Goal: Task Accomplishment & Management: Manage account settings

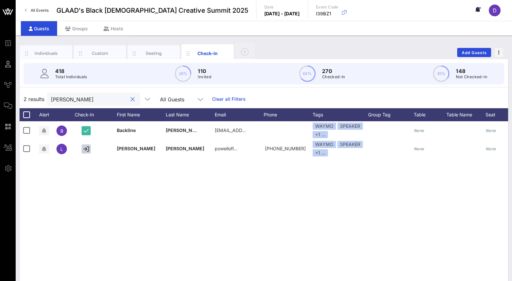
click at [83, 100] on input "[PERSON_NAME]" at bounding box center [89, 99] width 76 height 8
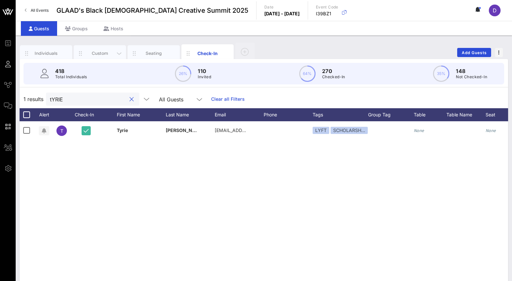
type input "tYRIE"
click at [107, 53] on div "Custom" at bounding box center [99, 53] width 29 height 6
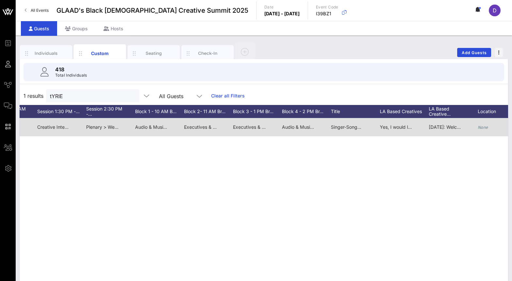
scroll to position [0, 647]
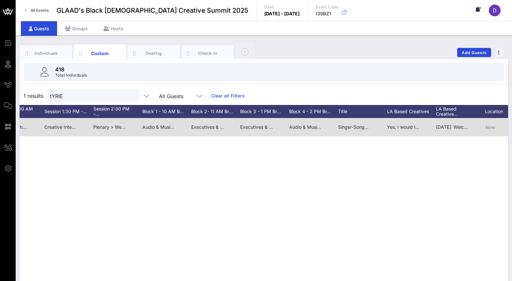
click at [254, 126] on span "Executives & Industry Leaders > Power & Partnership: Cultivating Relationships …" at bounding box center [343, 127] width 206 height 6
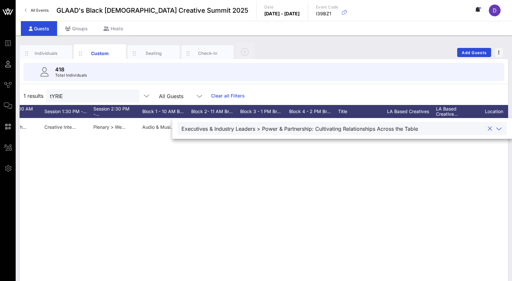
click at [254, 126] on div "Executives & Industry Leaders > Power & Partnership: Cultivating Relationships …" at bounding box center [299, 129] width 237 height 6
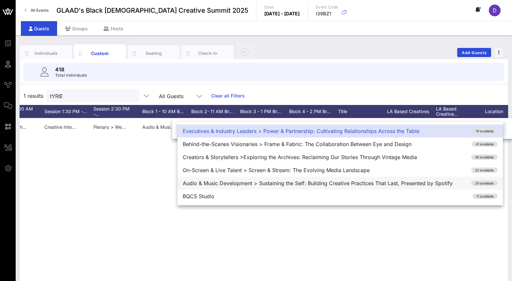
click at [259, 185] on div "Audio & Music Development > Sustaining the Self: Building Creative Practices Th…" at bounding box center [339, 183] width 325 height 13
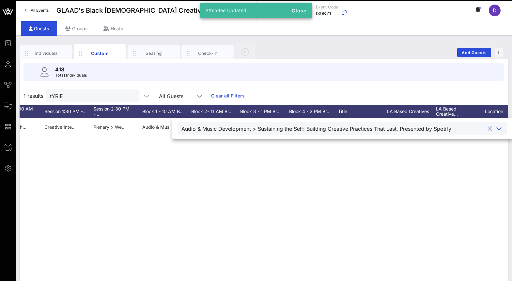
click at [259, 179] on div "T [PERSON_NAME] [PERSON_NAME] [PERSON_NAME][EMAIL_ADDRESS][PERSON_NAME][DOMAIN_…" at bounding box center [264, 216] width 488 height 196
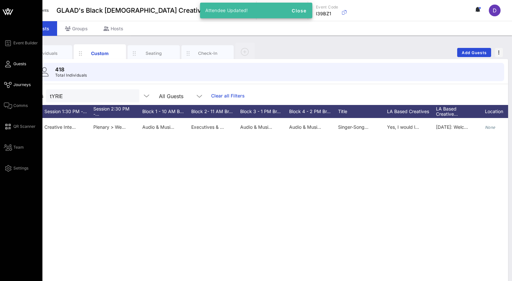
click at [17, 83] on span "Journeys" at bounding box center [21, 85] width 17 height 6
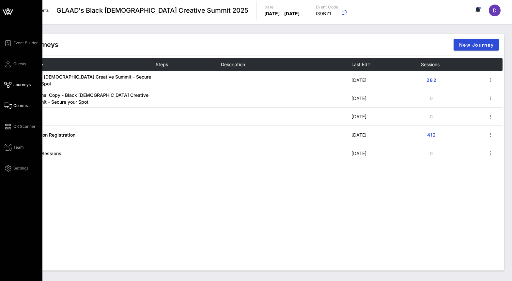
click at [20, 108] on span "Comms" at bounding box center [20, 106] width 14 height 6
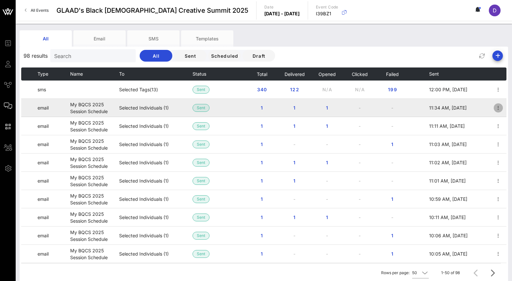
click at [496, 107] on icon "button" at bounding box center [498, 108] width 8 height 8
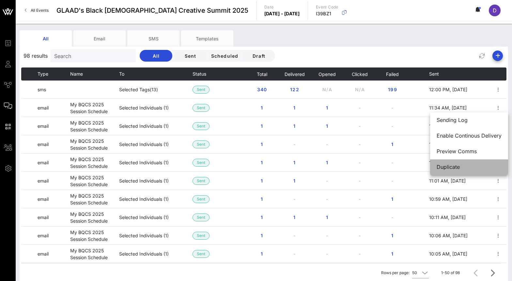
click at [472, 163] on div "Duplicate" at bounding box center [469, 167] width 65 height 14
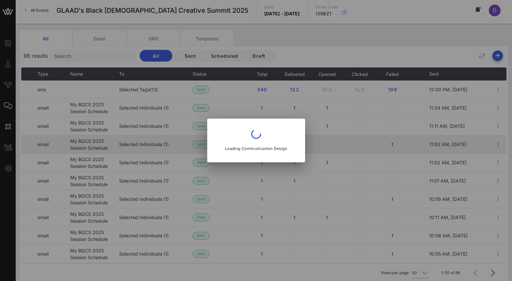
type input "[EMAIL_ADDRESS][DOMAIN_NAME]"
type input "My BQCS 2025 Session Schedule"
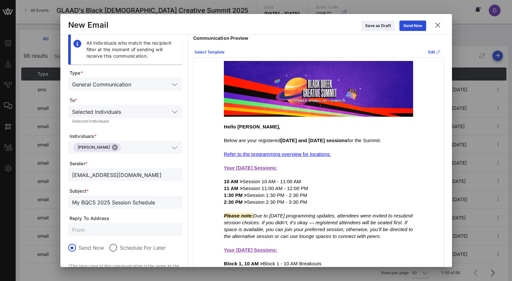
click at [115, 149] on button "Close" at bounding box center [115, 148] width 6 height 6
click at [115, 149] on input "text" at bounding box center [120, 147] width 97 height 8
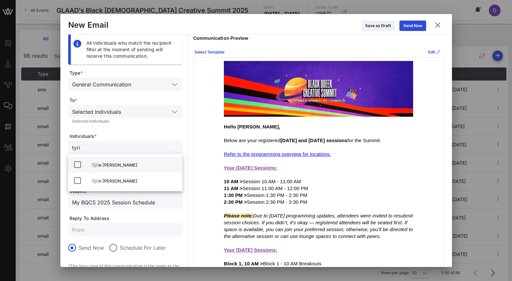
click at [114, 164] on div "[PERSON_NAME]" at bounding box center [134, 164] width 85 height 5
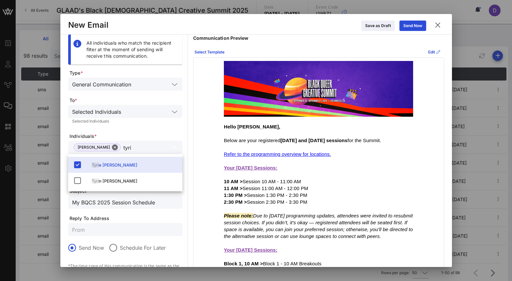
type input "tyri"
click at [153, 137] on span "Individuals *" at bounding box center [125, 136] width 113 height 7
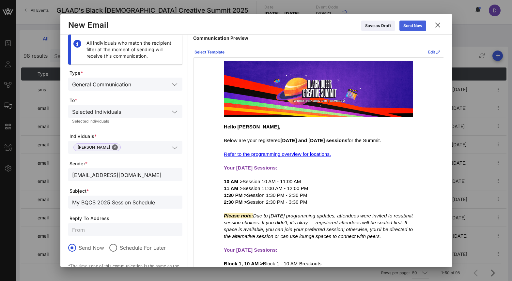
click at [418, 26] on div "Send Now" at bounding box center [412, 26] width 19 height 7
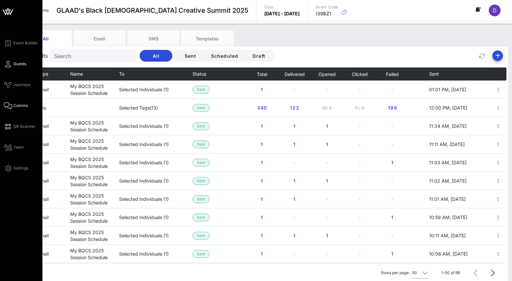
click at [8, 64] on icon at bounding box center [8, 64] width 8 height 1
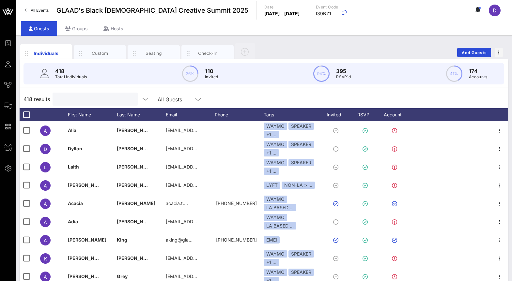
click at [92, 102] on input "text" at bounding box center [94, 99] width 76 height 8
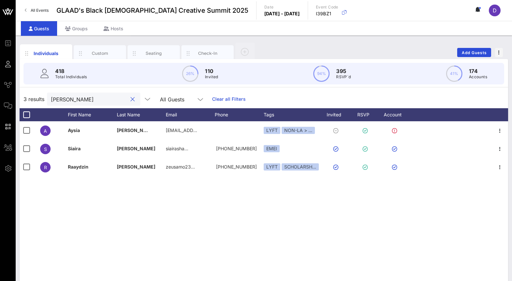
click at [68, 101] on input "[PERSON_NAME]" at bounding box center [89, 99] width 76 height 8
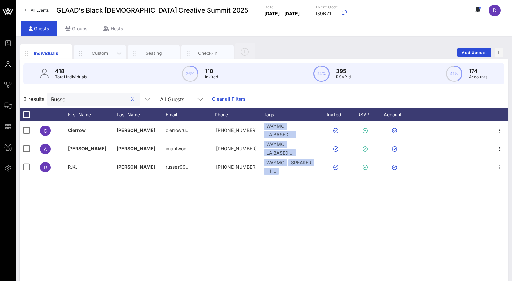
type input "Russe"
click at [101, 48] on div "Custom" at bounding box center [100, 53] width 52 height 16
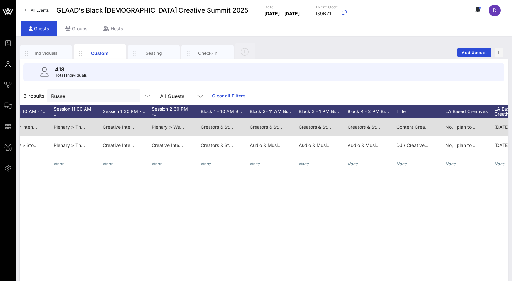
scroll to position [0, 668]
click at [222, 129] on span "Creators & Storytellers >Exploring the Archives: Reclaiming Our Stories Through…" at bounding box center [301, 127] width 203 height 6
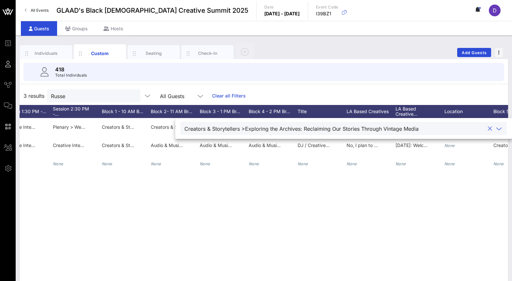
click at [222, 129] on div "Creators & Storytellers >Exploring the Archives: Reclaiming Our Stories Through…" at bounding box center [301, 129] width 234 height 6
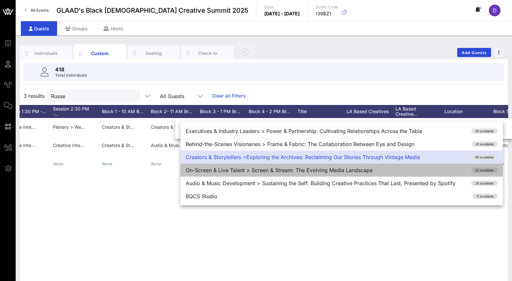
click at [231, 172] on div "On-Screen & Live Talent > Screen & Stream: The Evolving Media Landscape 22 avai…" at bounding box center [341, 170] width 322 height 13
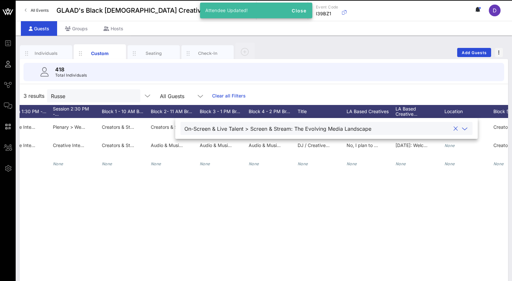
click at [237, 195] on div "C Cierrow [PERSON_NAME] [EMAIL_ADDRESS][DOMAIN_NAME] [PHONE_NUMBER] She/They N/…" at bounding box center [264, 216] width 488 height 196
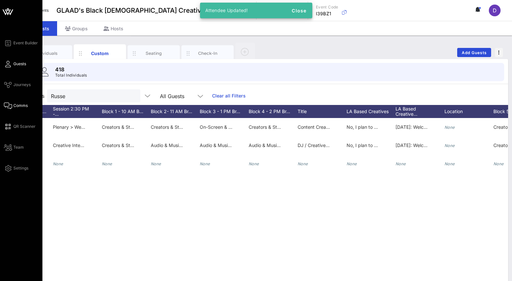
click at [21, 104] on span "Comms" at bounding box center [20, 106] width 14 height 6
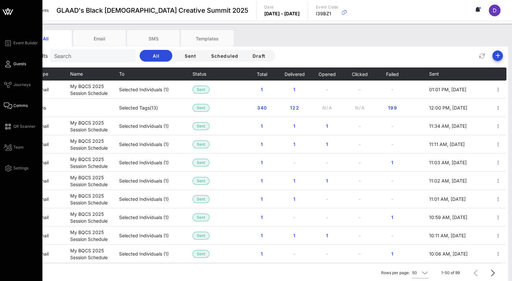
click at [12, 62] on link "Guests" at bounding box center [15, 64] width 22 height 8
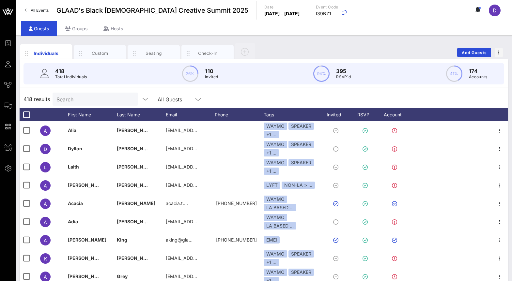
click at [80, 97] on input "Search" at bounding box center [94, 99] width 76 height 8
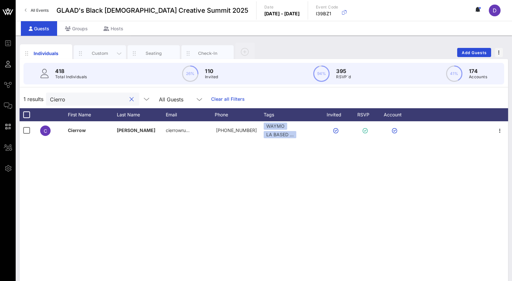
type input "Cierro"
click at [108, 45] on div "Custom" at bounding box center [100, 53] width 52 height 16
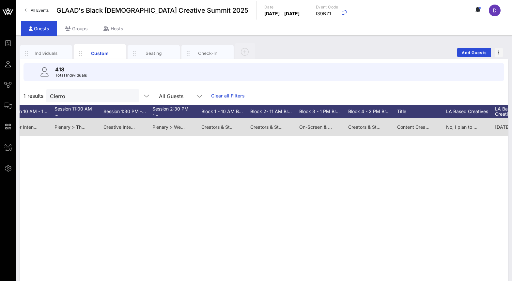
scroll to position [0, 589]
click at [324, 128] on span "On-Screen & Live Talent > Screen & Stream: The Evolving Media Landscape" at bounding box center [379, 127] width 163 height 6
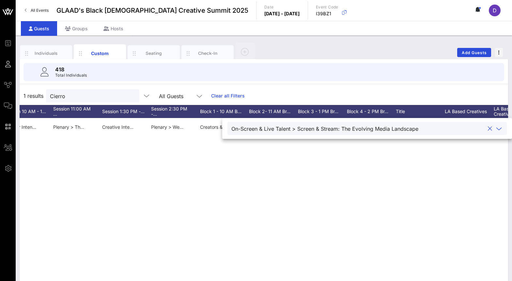
click at [332, 188] on div "C Cierrow [PERSON_NAME] [EMAIL_ADDRESS][DOMAIN_NAME] [PHONE_NUMBER] She/They N/…" at bounding box center [264, 216] width 488 height 196
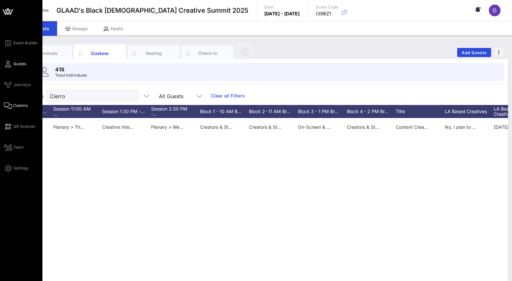
click at [8, 102] on link "Comms" at bounding box center [16, 106] width 24 height 8
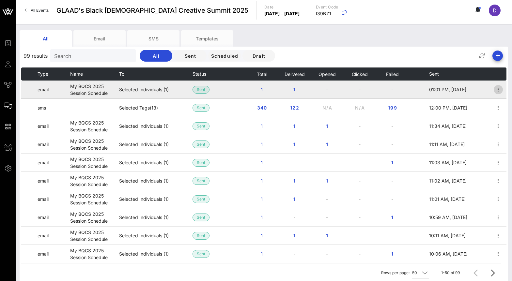
click at [498, 90] on icon "button" at bounding box center [498, 90] width 8 height 8
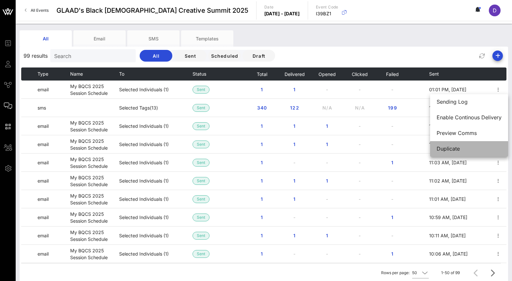
click at [459, 147] on div "Duplicate" at bounding box center [469, 149] width 65 height 6
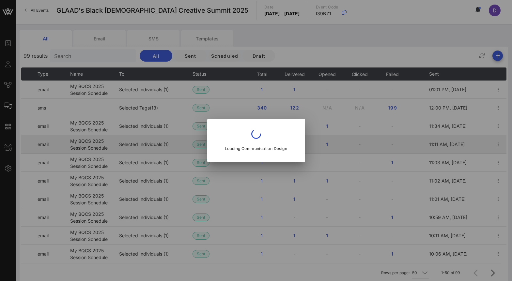
type input "[EMAIL_ADDRESS][DOMAIN_NAME]"
type input "My BQCS 2025 Session Schedule"
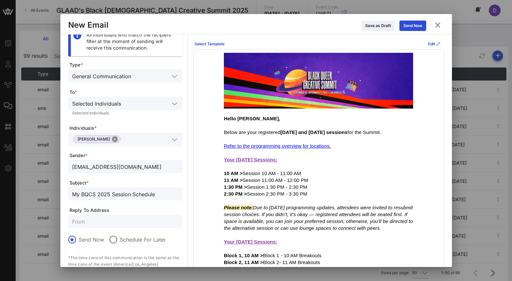
click at [113, 138] on button "Close" at bounding box center [115, 139] width 6 height 6
click at [113, 138] on input "text" at bounding box center [120, 139] width 97 height 8
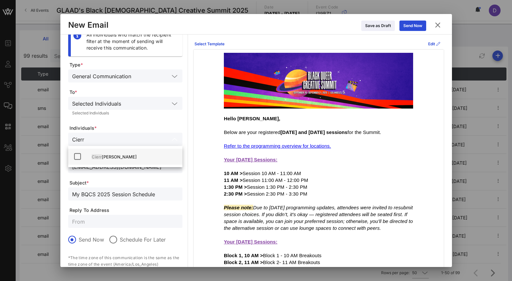
click at [116, 155] on div "Cierr [PERSON_NAME]" at bounding box center [134, 156] width 85 height 5
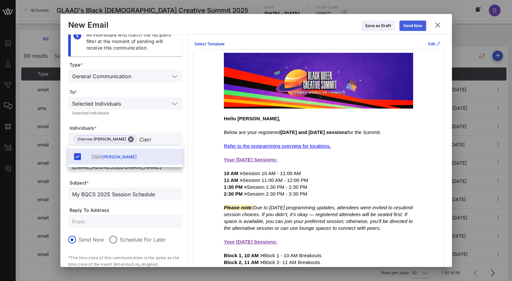
type input "Cierr"
click at [410, 23] on div "Send Now" at bounding box center [412, 26] width 19 height 7
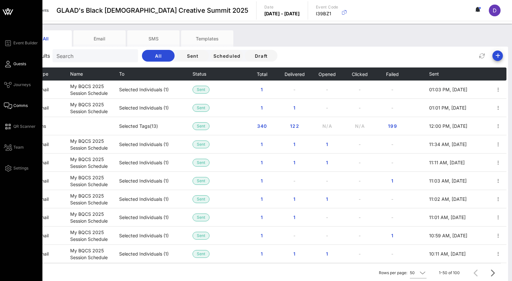
click at [14, 64] on span "Guests" at bounding box center [19, 64] width 13 height 6
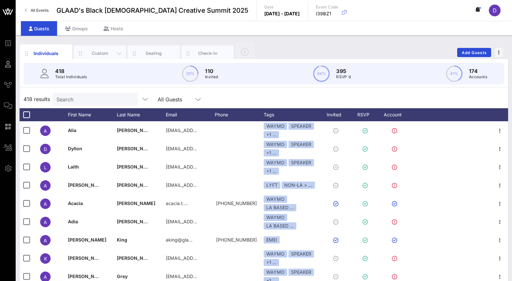
click at [93, 48] on div "Custom" at bounding box center [100, 53] width 52 height 16
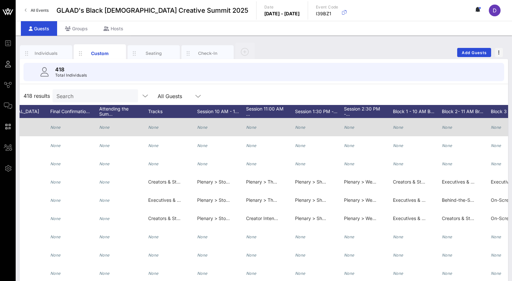
scroll to position [0, 432]
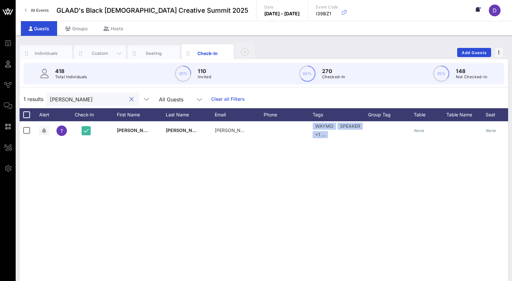
click at [93, 58] on div "Custom" at bounding box center [100, 53] width 52 height 16
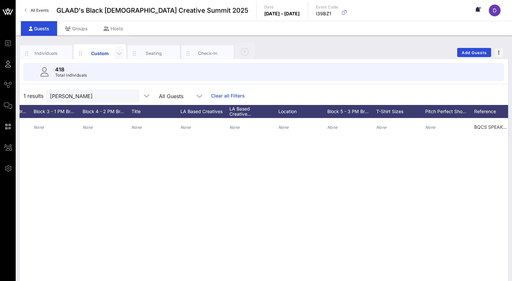
click at [119, 56] on icon "button" at bounding box center [119, 54] width 8 height 8
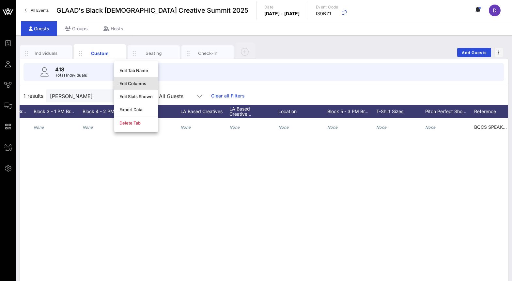
click at [143, 85] on div "Edit Columns" at bounding box center [135, 83] width 33 height 5
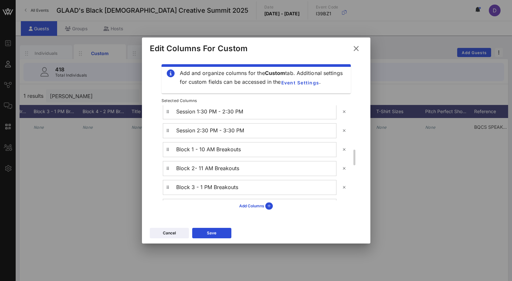
click at [213, 239] on div "Cancel Save" at bounding box center [256, 234] width 228 height 19
click at [213, 235] on icon at bounding box center [211, 233] width 4 height 5
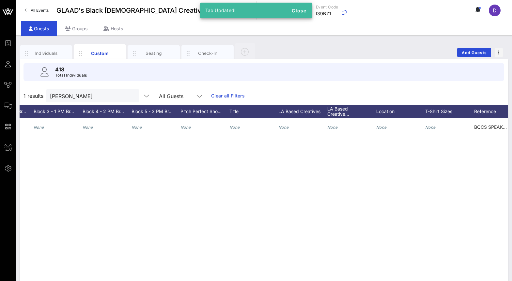
click at [210, 220] on div "T Tim Pulliam None tim.pulliam@gmail.com None None None None None None None Non…" at bounding box center [264, 216] width 488 height 196
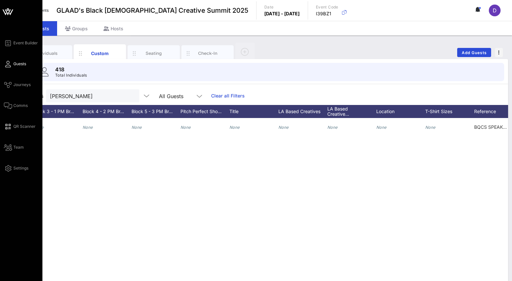
click at [3, 64] on div "Event Builder Guests Journeys Comms QR Scanner Team Settings" at bounding box center [21, 160] width 42 height 320
click at [12, 66] on link "Guests" at bounding box center [15, 64] width 22 height 8
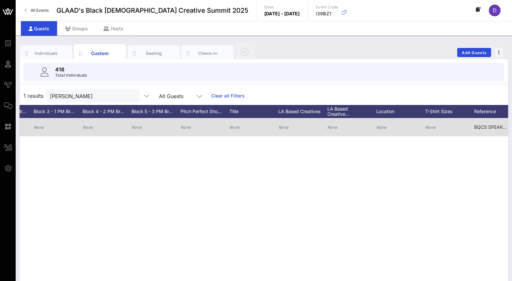
scroll to position [0, 973]
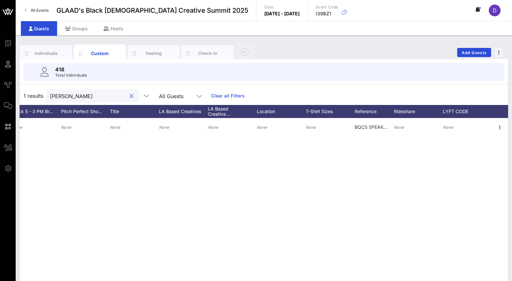
click at [71, 98] on input "Pulliam" at bounding box center [88, 96] width 76 height 8
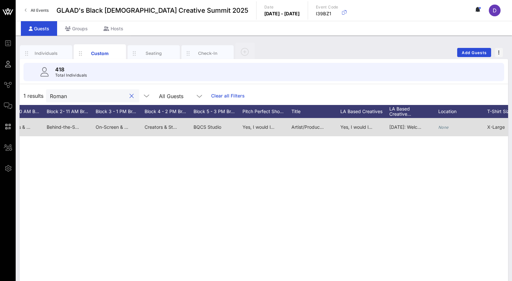
scroll to position [0, 633]
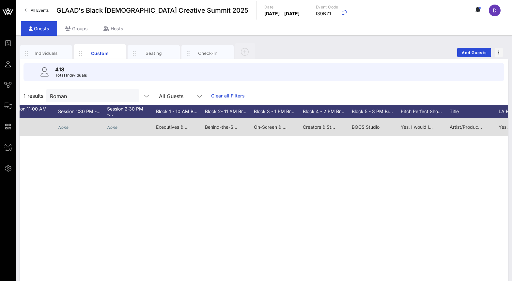
click at [269, 128] on span "On-Screen & Live Talent > Screen & Stream: The Evolving Media Landscape" at bounding box center [335, 127] width 163 height 6
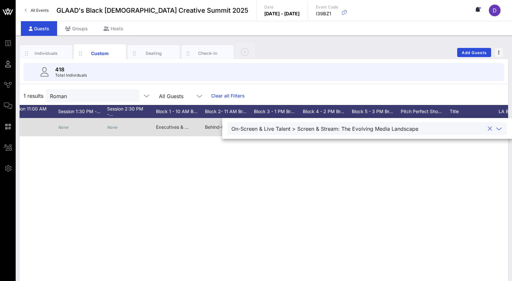
click at [269, 128] on div "On-Screen & Live Talent > Screen & Stream: The Evolving Media Landscape" at bounding box center [324, 129] width 187 height 6
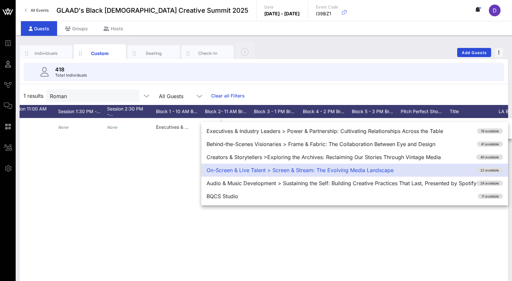
click at [266, 172] on div "On-Screen & Live Talent > Screen & Stream: The Evolving Media Landscape 22 avai…" at bounding box center [354, 170] width 307 height 13
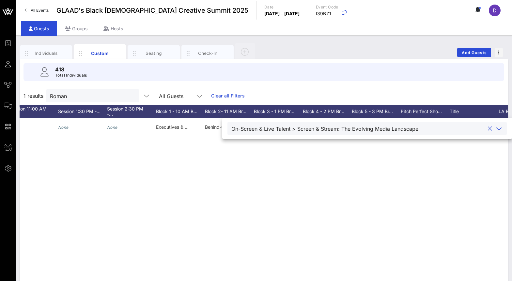
click at [272, 163] on div "M Michael Romano Mikey Rapz michaelromano19@gmail.com 7185367087 he/him None N/…" at bounding box center [264, 216] width 488 height 196
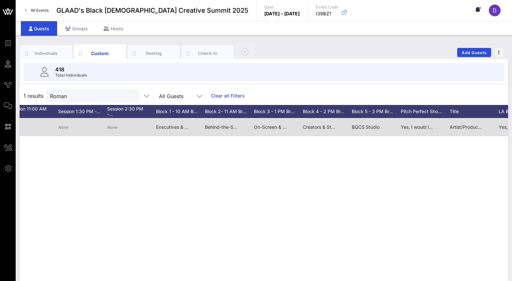
click at [275, 129] on span "On-Screen & Live Talent > Screen & Stream: The Evolving Media Landscape" at bounding box center [335, 127] width 163 height 6
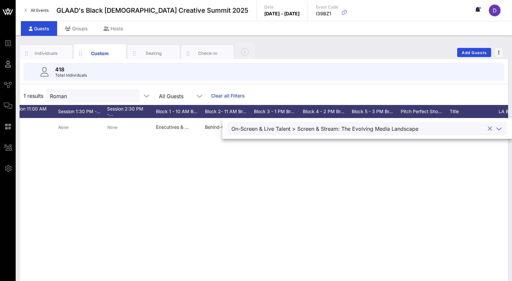
click at [306, 199] on div "M Michael Romano Mikey Rapz michaelromano19@gmail.com 7185367087 he/him None N/…" at bounding box center [264, 216] width 488 height 196
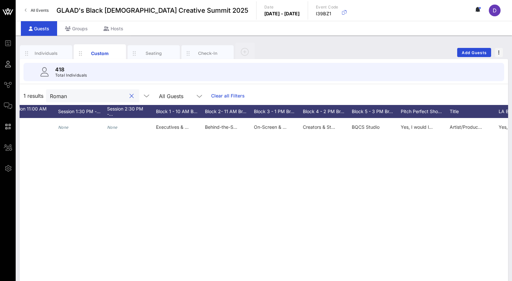
click at [56, 95] on input "Roman" at bounding box center [88, 96] width 76 height 8
paste input "Carroll"
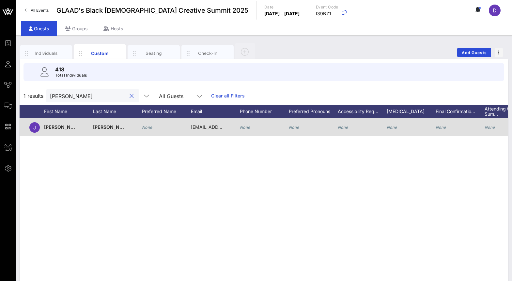
scroll to position [0, 0]
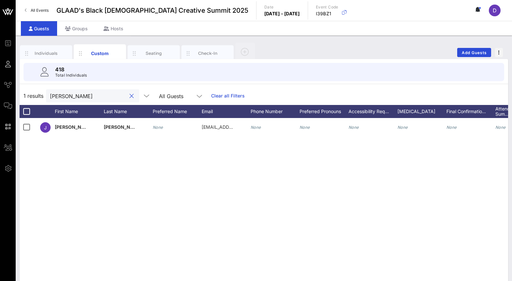
click at [62, 100] on div "Carroll" at bounding box center [88, 95] width 76 height 13
click at [62, 98] on input "Carroll" at bounding box center [88, 96] width 76 height 8
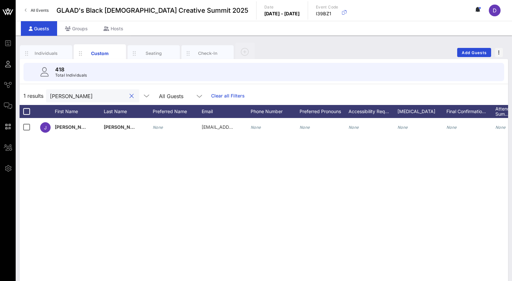
click at [62, 98] on input "Carroll" at bounding box center [88, 96] width 76 height 8
paste input "nillas"
click at [82, 95] on input "Canillas" at bounding box center [88, 96] width 76 height 8
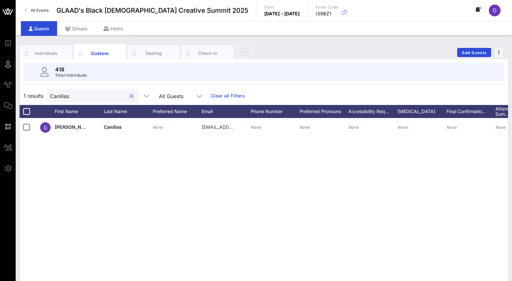
paste input "[PERSON_NAME]"
click at [78, 98] on input "[PERSON_NAME]" at bounding box center [88, 96] width 76 height 8
paste input "E"
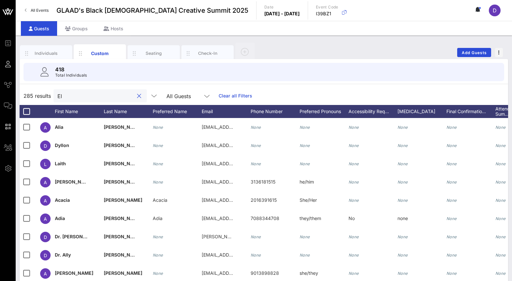
type input "E"
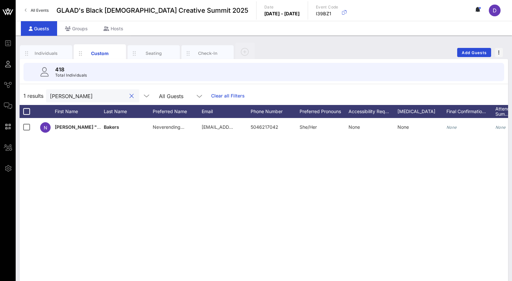
click at [49, 101] on div "Baker" at bounding box center [92, 95] width 93 height 13
click at [56, 98] on input "Baker" at bounding box center [88, 96] width 76 height 8
paste input "Hamb"
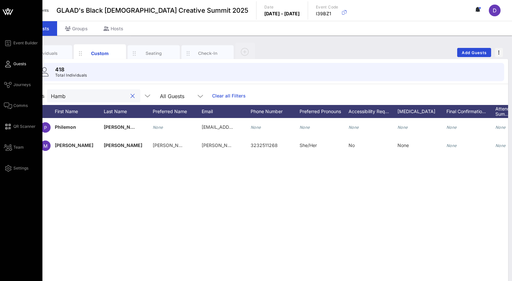
type input "Hamb"
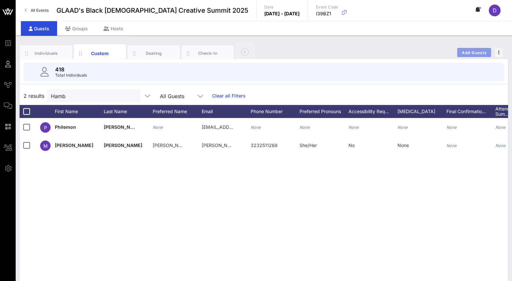
click at [478, 53] on span "Add Guests" at bounding box center [474, 52] width 26 height 5
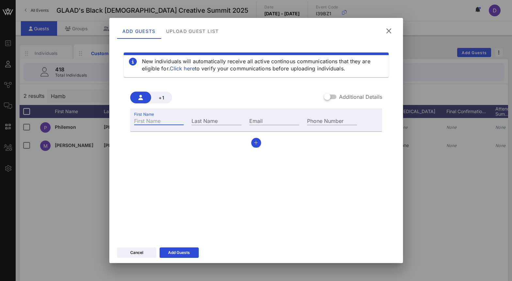
click at [151, 117] on div "First Name" at bounding box center [159, 120] width 50 height 8
paste input "Tim Hamb"
drag, startPoint x: 146, startPoint y: 120, endPoint x: 168, endPoint y: 120, distance: 22.5
click at [168, 120] on input "Tim Hamb" at bounding box center [159, 120] width 50 height 8
type input "Tim"
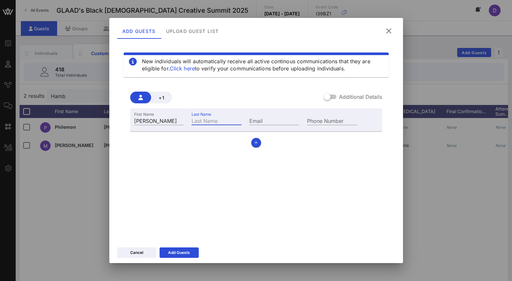
click at [211, 118] on div "Last Name" at bounding box center [217, 120] width 50 height 8
paste input "Hamb"
type input "Hamb"
click at [266, 121] on input "Email" at bounding box center [274, 120] width 50 height 8
paste input "tim@peppermintonline.com"
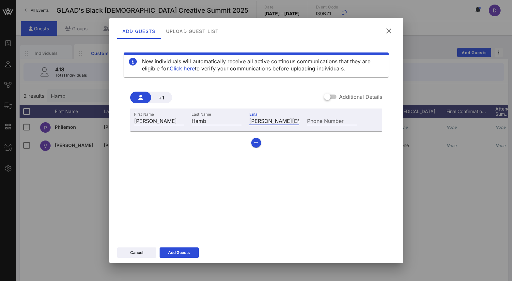
scroll to position [0, 18]
type input "tim@peppermintonline.com"
click at [219, 179] on div "New individuals will automatically receive all active continous communications …" at bounding box center [256, 140] width 278 height 196
click at [180, 255] on div "Add Guests" at bounding box center [179, 253] width 22 height 7
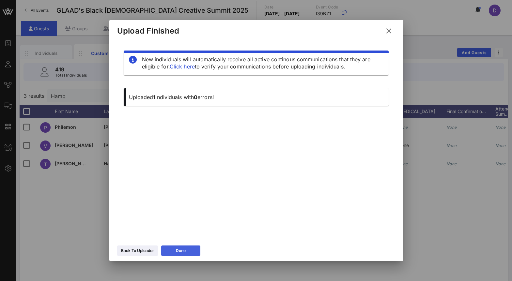
click at [183, 251] on button "Done" at bounding box center [180, 251] width 39 height 10
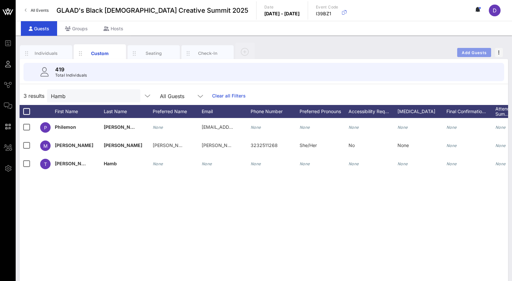
click at [478, 50] on span "Add Guests" at bounding box center [474, 52] width 26 height 5
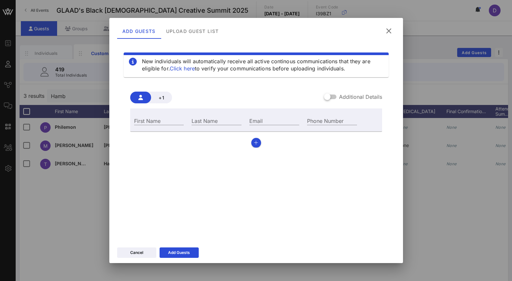
click at [389, 28] on icon at bounding box center [388, 31] width 9 height 10
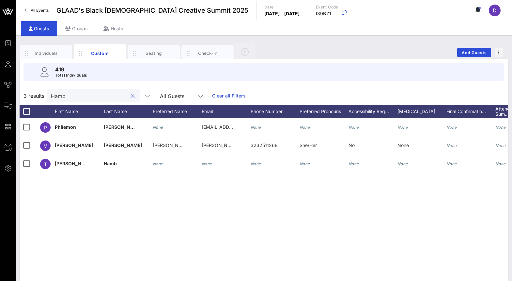
click at [77, 96] on input "Hamb" at bounding box center [89, 96] width 76 height 8
paste input "Kashonna"
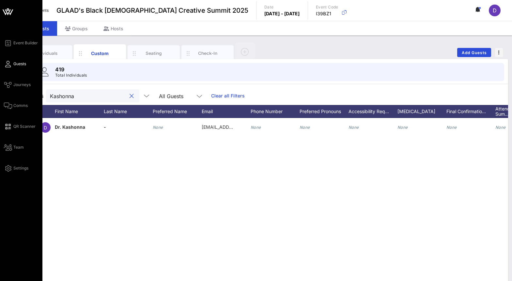
type input "Kashonna"
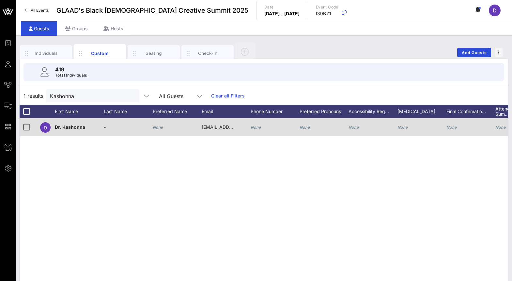
click at [109, 128] on div "-" at bounding box center [128, 131] width 49 height 26
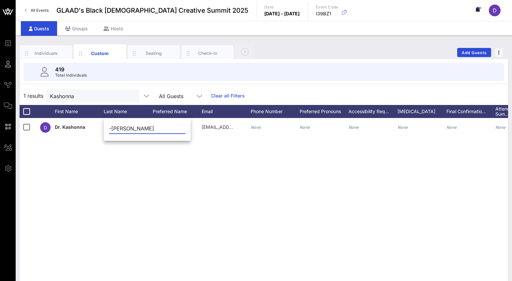
click at [112, 130] on input "-Webster" at bounding box center [147, 128] width 76 height 10
type input "Webster"
click at [66, 100] on input "Kashonna" at bounding box center [88, 96] width 76 height 8
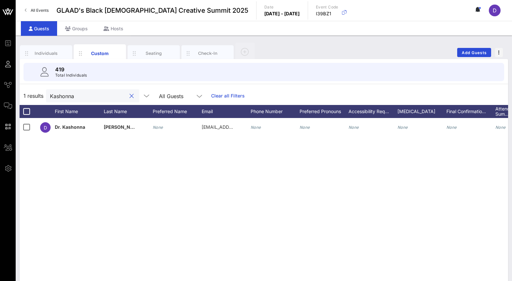
paste input "Corece"
click at [62, 93] on input "Corece" at bounding box center [88, 96] width 76 height 8
paste input "Eboni"
click at [68, 93] on input "Ebonie" at bounding box center [88, 96] width 76 height 8
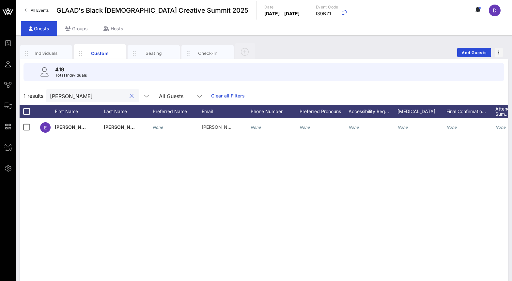
click at [68, 93] on input "Ebonie" at bounding box center [88, 96] width 76 height 8
paste input "Luchina"
click at [72, 98] on input "Luchina" at bounding box center [88, 96] width 76 height 8
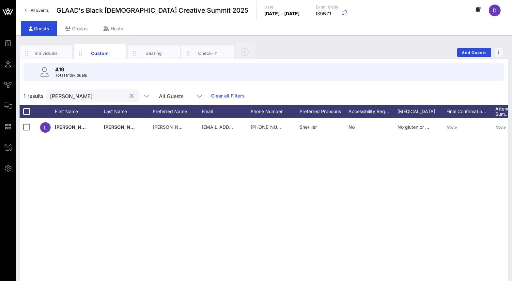
click at [72, 98] on input "Luchina" at bounding box center [88, 96] width 76 height 8
paste input "Lawon"
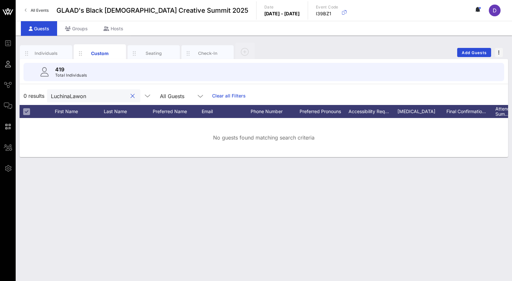
drag, startPoint x: 70, startPoint y: 96, endPoint x: 30, endPoint y: 94, distance: 40.8
click at [30, 94] on div "0 results LuchinaLawon All Guests Clear all Filters" at bounding box center [264, 96] width 488 height 18
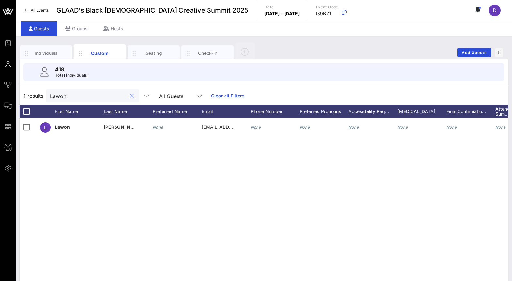
click at [63, 93] on input "Lawon" at bounding box center [88, 96] width 76 height 8
paste input "Jared"
click at [58, 98] on input "Jared" at bounding box center [88, 96] width 76 height 8
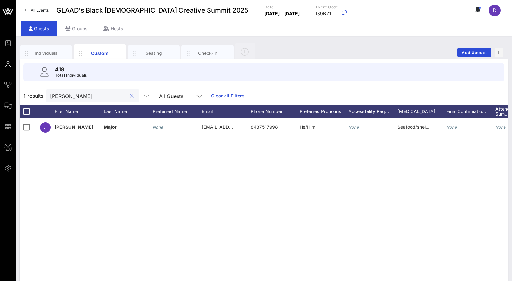
click at [58, 98] on input "Jared" at bounding box center [88, 96] width 76 height 8
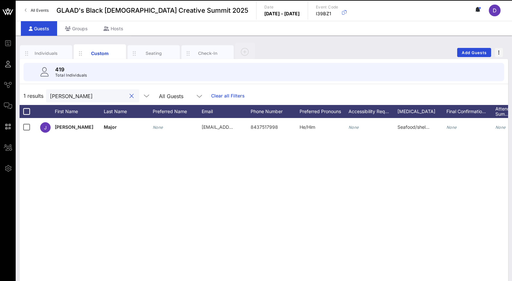
click at [58, 98] on input "Jared" at bounding box center [88, 96] width 76 height 8
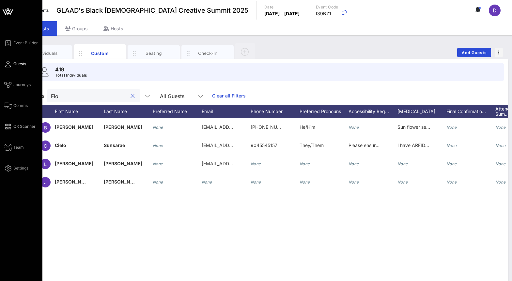
type input "Flo"
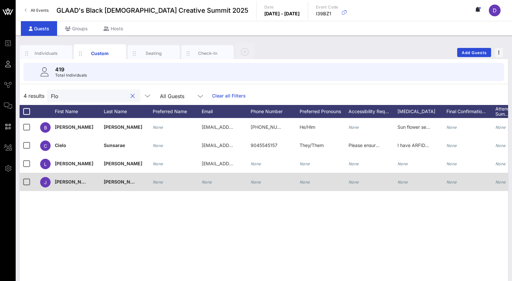
click at [63, 183] on span "Jarrett" at bounding box center [74, 182] width 38 height 6
click at [63, 183] on div "Jarrett" at bounding box center [103, 185] width 87 height 22
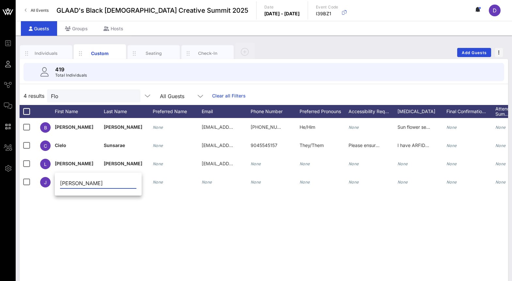
click at [83, 184] on input "Jarrett" at bounding box center [98, 183] width 76 height 10
type input "Jared"
click at [58, 93] on input "Flo" at bounding box center [89, 96] width 76 height 8
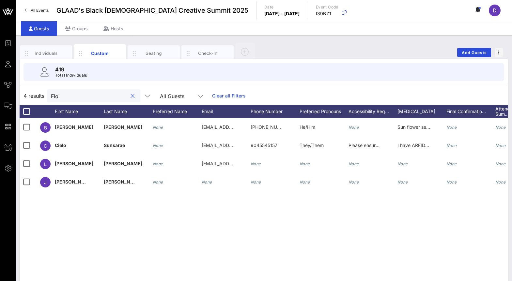
paste input "Sidra"
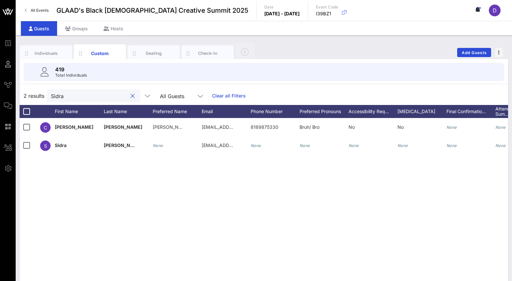
click at [86, 98] on input "Sidra" at bounding box center [89, 96] width 76 height 8
paste input "Rhodes"
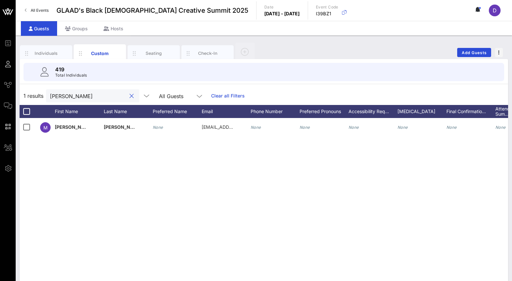
click at [84, 99] on input "Rhodes" at bounding box center [88, 96] width 76 height 8
paste input "Dominque"
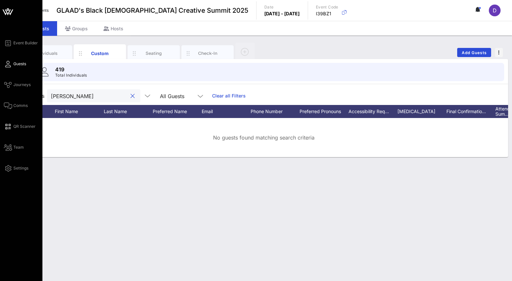
type input "Dominque"
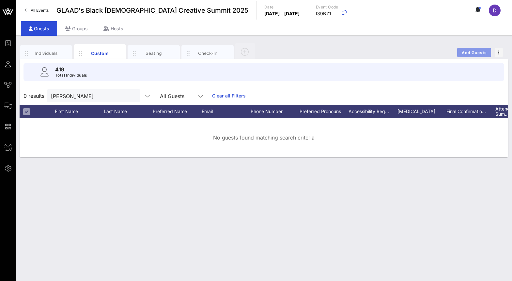
click at [470, 53] on span "Add Guests" at bounding box center [474, 52] width 26 height 5
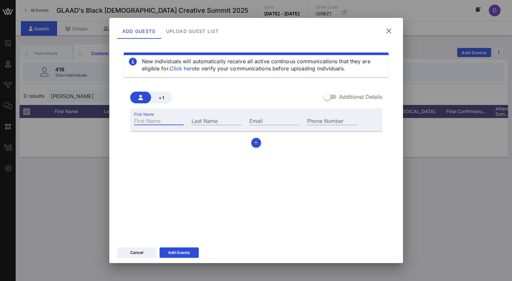
click at [150, 121] on input "First Name" at bounding box center [159, 120] width 50 height 8
paste input "Dominque"
type input "Dominque"
click at [198, 121] on input "Last Name" at bounding box center [217, 120] width 50 height 8
paste input "Flucker"
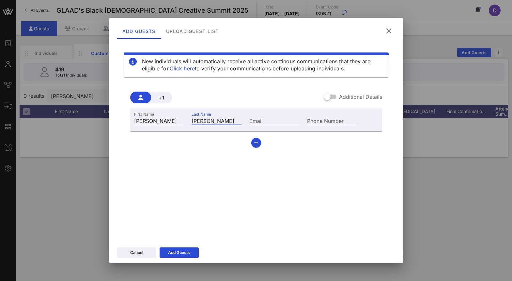
type input "Flucker"
click at [261, 118] on input "Email" at bounding box center [274, 120] width 50 height 8
paste input "dominique.brielle.fluker@gmail.com"
type input "dominique.brielle.fluker@gmail.com"
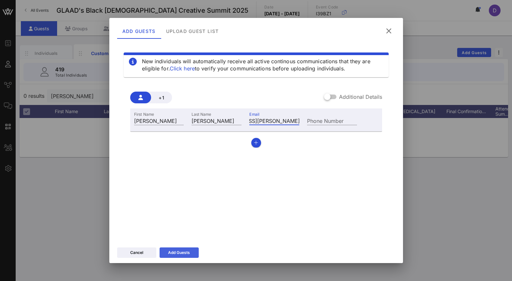
scroll to position [0, 0]
click at [180, 252] on icon at bounding box center [179, 252] width 6 height 5
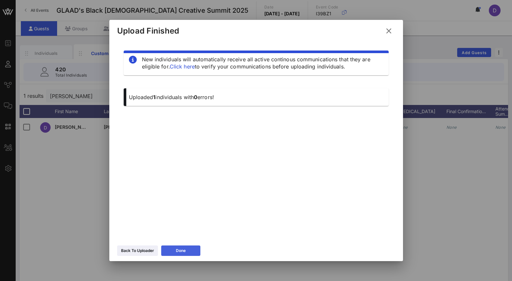
click at [187, 253] on button "Done" at bounding box center [180, 251] width 39 height 10
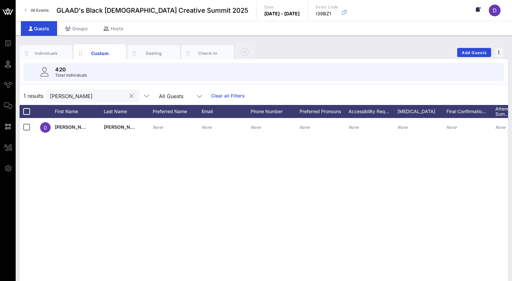
click at [74, 97] on input "Dominque" at bounding box center [88, 96] width 76 height 8
paste input "dena@msdenawilliams.com"
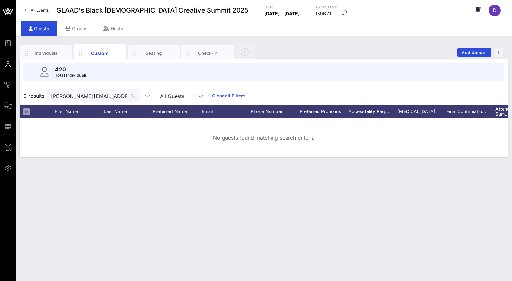
scroll to position [0, 9]
click at [66, 96] on input "dena@msdenawilliams.com" at bounding box center [89, 96] width 76 height 8
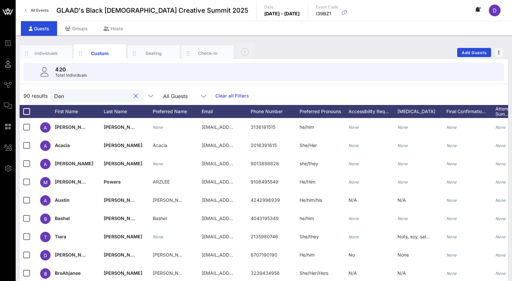
scroll to position [0, 0]
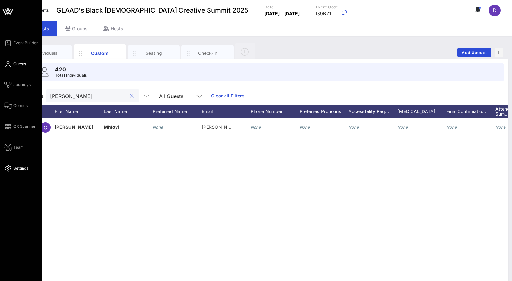
type input "Dena"
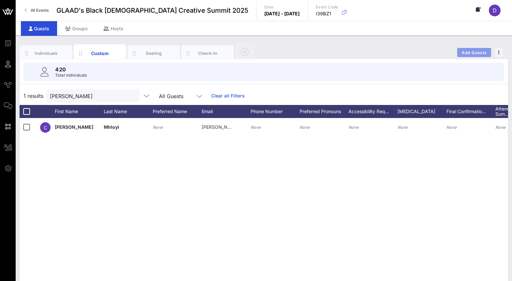
click at [469, 51] on span "Add Guests" at bounding box center [474, 52] width 26 height 5
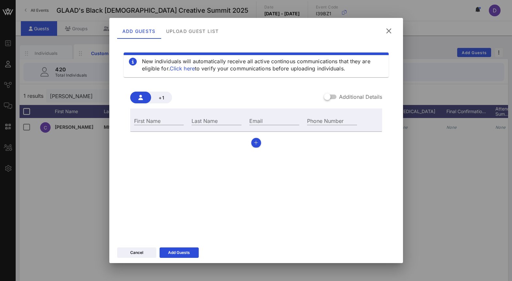
click at [151, 125] on div "First Name" at bounding box center [159, 120] width 58 height 18
click at [149, 120] on input "First Name" at bounding box center [159, 120] width 50 height 8
paste input "Dena"
type input "Dena"
click at [214, 127] on div "Last Name" at bounding box center [217, 120] width 58 height 18
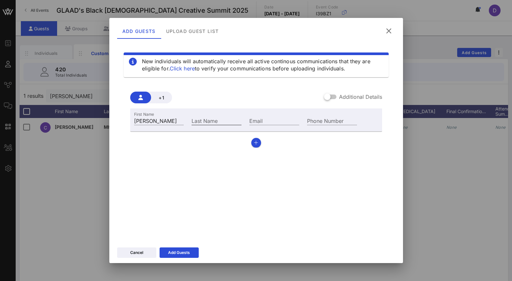
click at [211, 120] on input "Last Name" at bounding box center [217, 120] width 50 height 8
paste input "[PERSON_NAME]"
type input "[PERSON_NAME]"
click at [257, 120] on input "Email" at bounding box center [274, 120] width 50 height 8
paste input "dena@msdenawilliams.com"
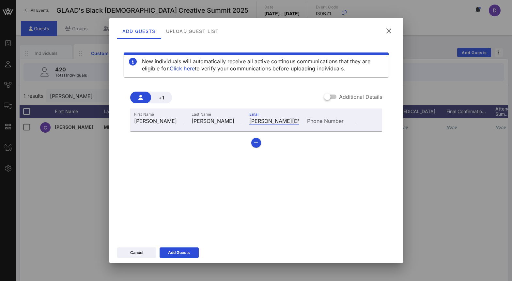
scroll to position [0, 19]
type input "dena@msdenawilliams.com"
click at [175, 255] on div "Add Guests" at bounding box center [179, 253] width 22 height 7
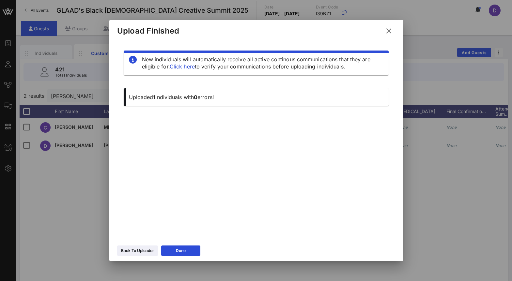
click at [385, 28] on button at bounding box center [388, 31] width 13 height 12
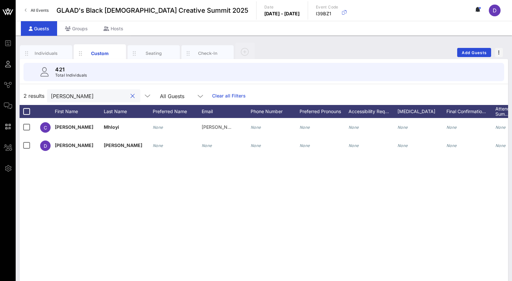
click at [90, 96] on input "Dena" at bounding box center [89, 96] width 76 height 8
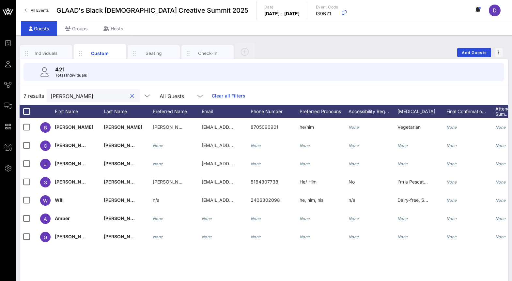
scroll to position [0, 0]
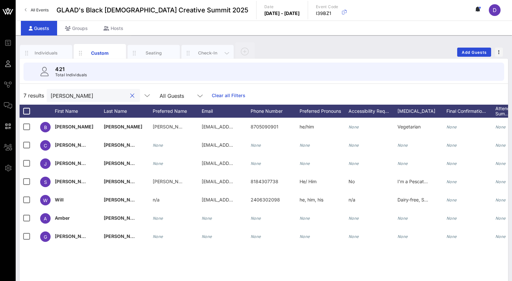
type input "Johnson"
click at [210, 53] on div "Check-In" at bounding box center [207, 53] width 29 height 6
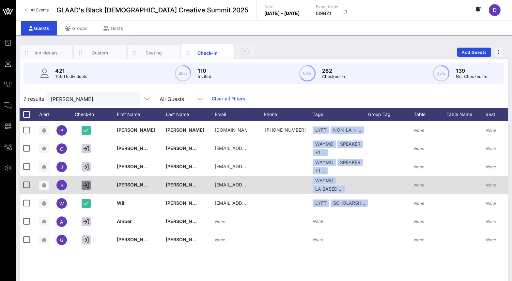
click at [84, 183] on icon "button" at bounding box center [86, 185] width 6 height 6
click at [84, 186] on icon "button" at bounding box center [86, 185] width 6 height 6
click at [88, 184] on icon "button" at bounding box center [86, 185] width 6 height 6
click at [84, 186] on icon "button" at bounding box center [86, 185] width 6 height 6
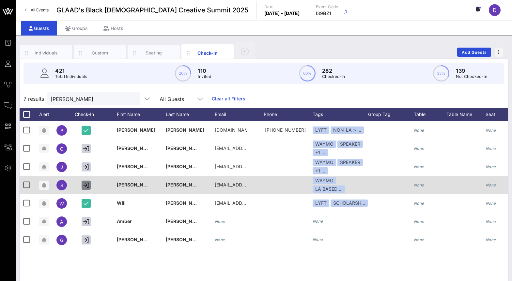
click at [84, 186] on icon "button" at bounding box center [86, 185] width 6 height 6
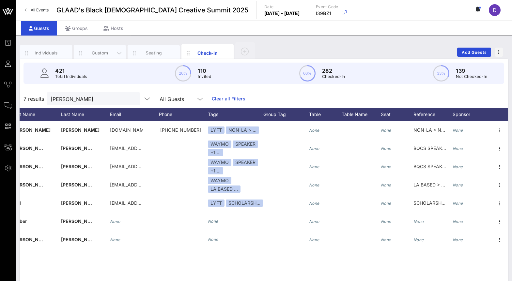
click at [100, 53] on div "Custom" at bounding box center [99, 53] width 29 height 6
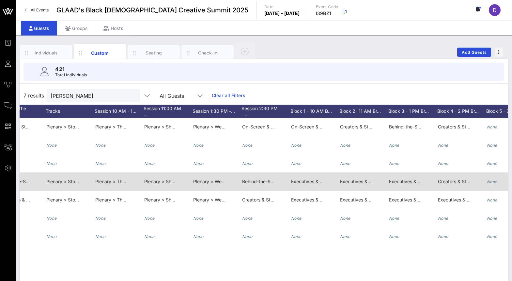
scroll to position [0, 551]
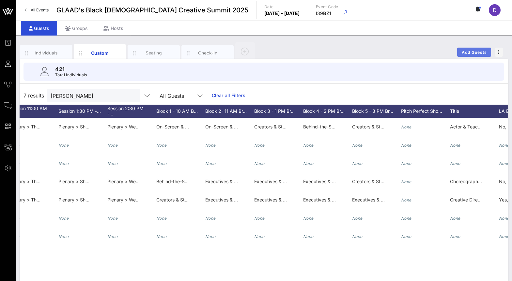
click at [476, 50] on span "Add Guests" at bounding box center [474, 52] width 26 height 5
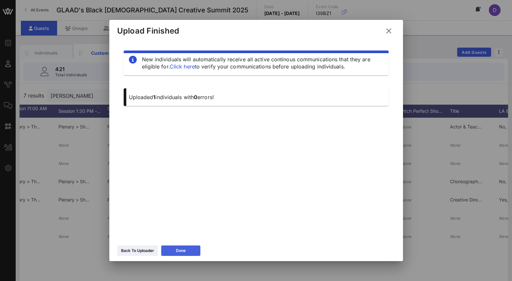
click at [189, 253] on button "Done" at bounding box center [180, 251] width 39 height 10
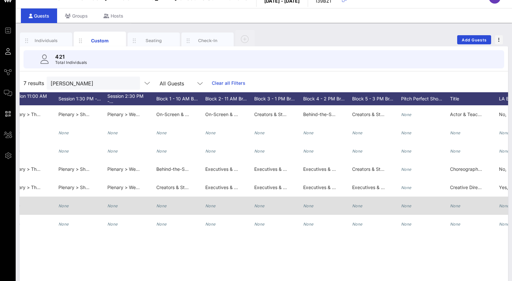
scroll to position [12, 0]
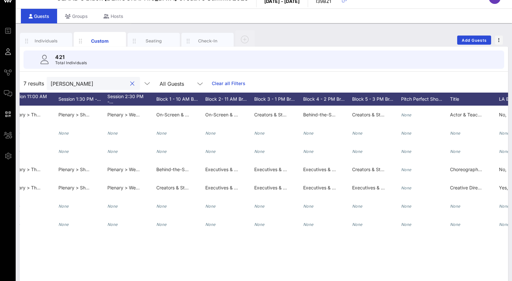
click at [88, 82] on input "Johnson" at bounding box center [89, 83] width 76 height 8
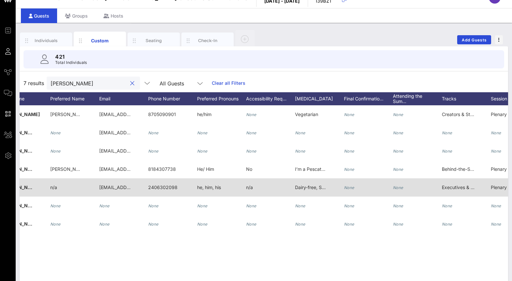
scroll to position [0, 0]
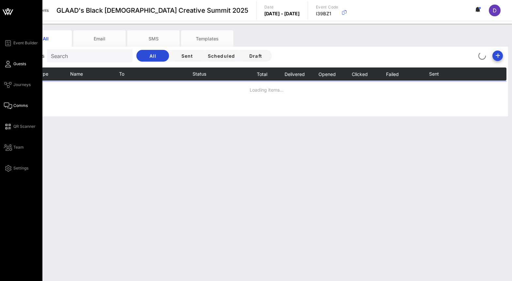
click at [9, 65] on icon at bounding box center [8, 64] width 8 height 1
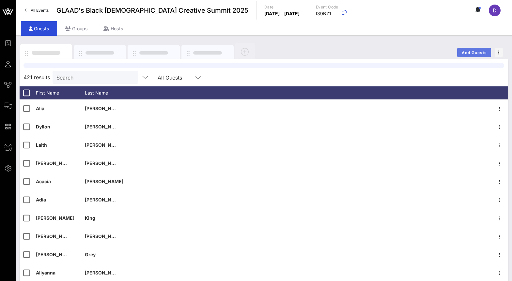
click at [474, 50] on span "Add Guests" at bounding box center [474, 52] width 26 height 5
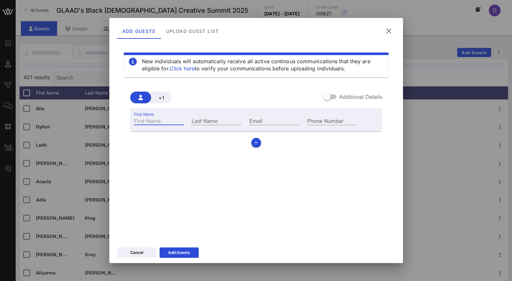
click at [161, 117] on input "First Name" at bounding box center [159, 120] width 50 height 8
type input "Dena"
type input "Johnson"
click at [270, 118] on input "Email" at bounding box center [274, 120] width 50 height 8
paste input "dena@msdenawilliams.com"
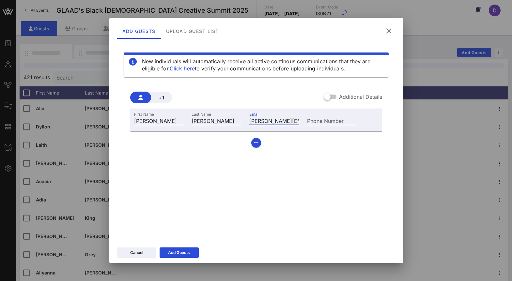
scroll to position [0, 19]
type input "dena@msdenawilliams.com"
click at [175, 254] on div "Add Guests" at bounding box center [179, 253] width 22 height 7
click at [394, 34] on button at bounding box center [388, 31] width 13 height 12
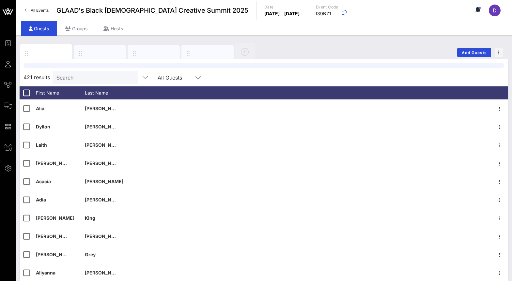
click at [162, 39] on div "Add Guests 421 results Search All Guests First Name Last Name Alia Daniels Dyll…" at bounding box center [264, 169] width 496 height 266
click at [153, 63] on div at bounding box center [263, 65] width 481 height 5
click at [149, 54] on div at bounding box center [154, 53] width 52 height 16
click at [28, 54] on icon "button" at bounding box center [27, 53] width 8 height 7
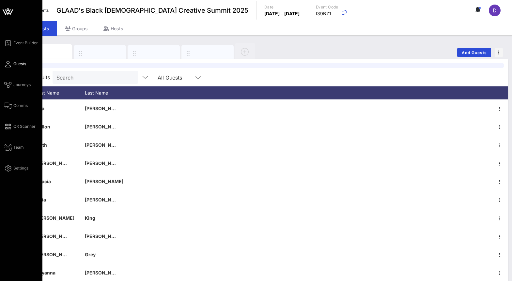
click at [15, 61] on span "Guests" at bounding box center [19, 64] width 13 height 6
click at [18, 44] on span "Event Builder" at bounding box center [25, 43] width 24 height 6
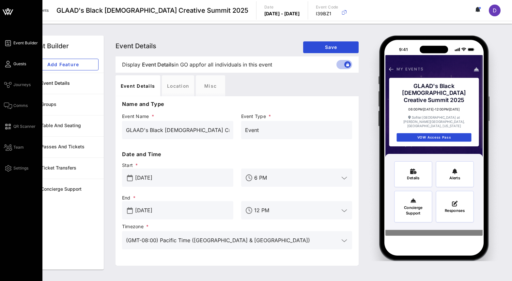
click at [14, 66] on span "Guests" at bounding box center [19, 64] width 13 height 6
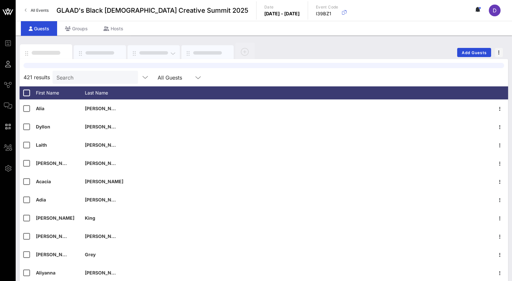
click at [150, 51] on div at bounding box center [154, 53] width 52 height 16
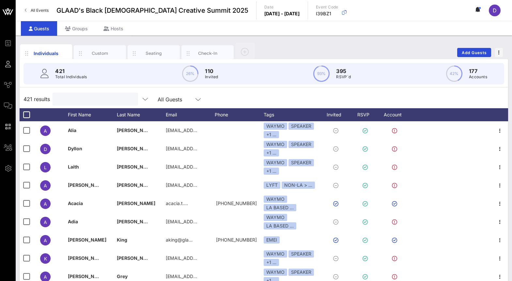
click at [60, 97] on input "text" at bounding box center [94, 99] width 76 height 8
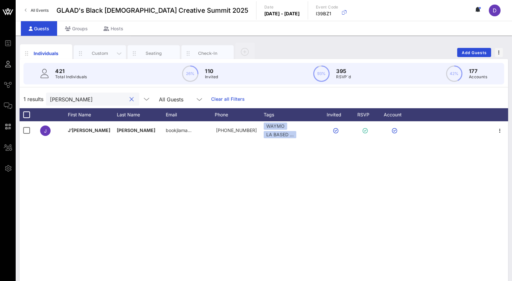
type input "[PERSON_NAME]"
click at [103, 47] on div "Custom" at bounding box center [100, 53] width 52 height 16
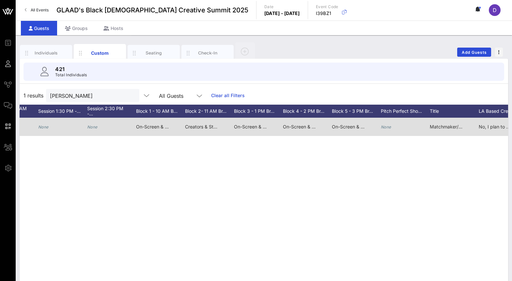
click at [292, 126] on span "On-Screen & Live Talent >Beyond the Algorithm: Authenticity vs. Virality in Dig…" at bounding box center [380, 127] width 195 height 6
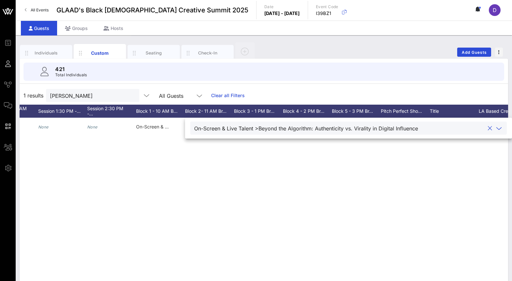
click at [496, 126] on icon at bounding box center [499, 129] width 6 height 8
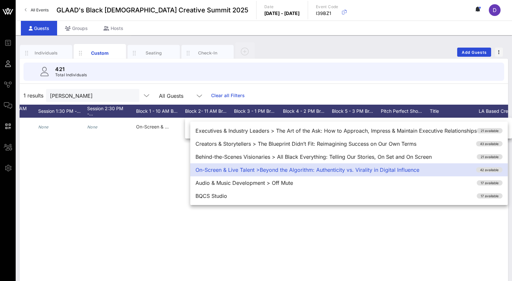
click at [300, 90] on div "1 results Nichols All Guests Clear all Filters" at bounding box center [264, 95] width 488 height 18
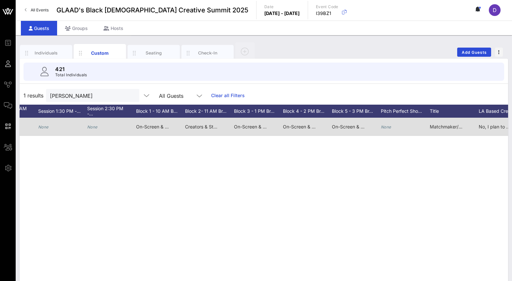
click at [355, 126] on span "On-Screen & Live Talent > This Is the Moment: Breaking in and Owning Your Spotl…" at bounding box center [423, 127] width 183 height 6
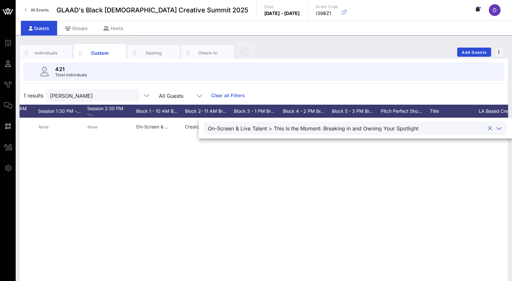
click at [497, 130] on icon at bounding box center [499, 129] width 6 height 8
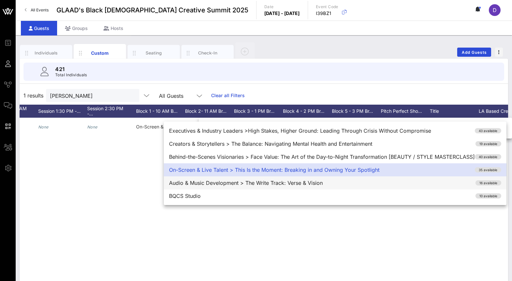
click at [457, 184] on div "Audio & Music Development > The Write Track: Verse & Vision 16 available" at bounding box center [335, 183] width 343 height 13
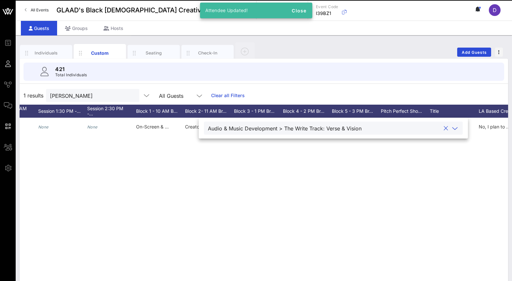
click at [456, 191] on div "J J’Lamar Nichols J'Lamar bookjlamar@gmail.com 2166440255 He/Him No None None N…" at bounding box center [264, 216] width 488 height 196
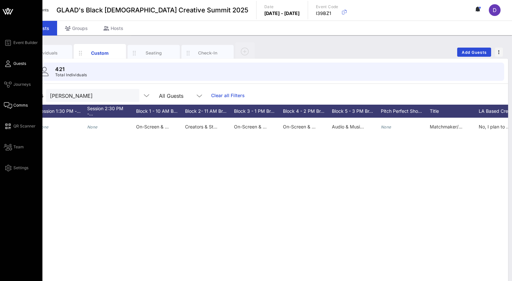
click at [13, 105] on span "Comms" at bounding box center [20, 105] width 14 height 6
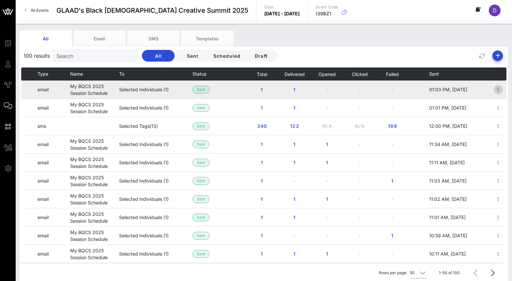
click at [499, 86] on icon "button" at bounding box center [498, 90] width 8 height 8
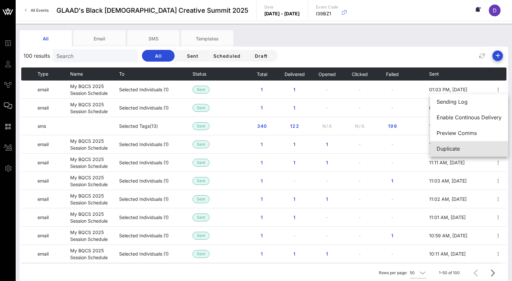
click at [473, 146] on div "Duplicate" at bounding box center [469, 149] width 65 height 6
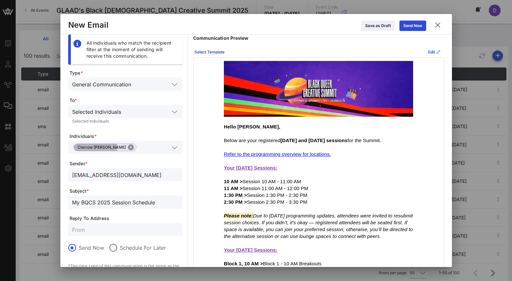
click at [128, 147] on button "Close" at bounding box center [131, 148] width 6 height 6
click at [114, 147] on input "text" at bounding box center [120, 147] width 97 height 8
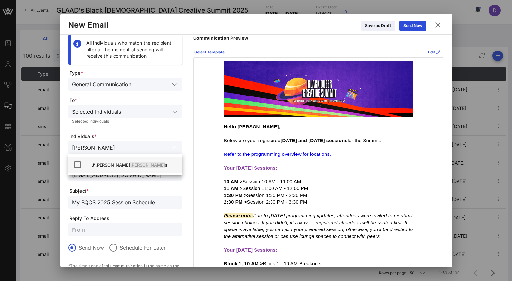
click at [101, 163] on div "J’Lamar Nichol s" at bounding box center [134, 164] width 85 height 5
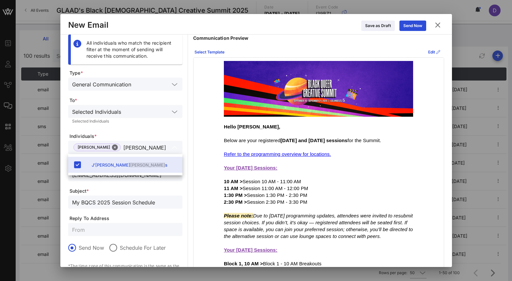
type input "Nichol"
click at [162, 125] on div "Selected Individuals Selected Individuals" at bounding box center [125, 116] width 114 height 22
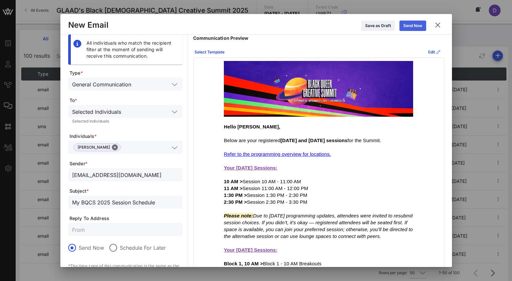
click at [408, 27] on div "Send Now" at bounding box center [412, 26] width 19 height 7
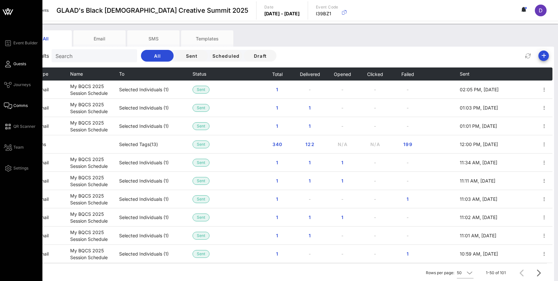
click at [10, 65] on icon at bounding box center [8, 64] width 8 height 1
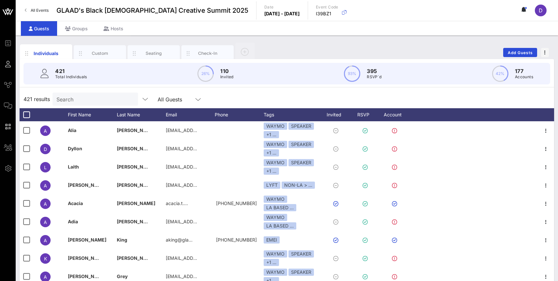
click at [66, 73] on p "421" at bounding box center [71, 71] width 32 height 8
click at [79, 102] on input "text" at bounding box center [94, 99] width 76 height 8
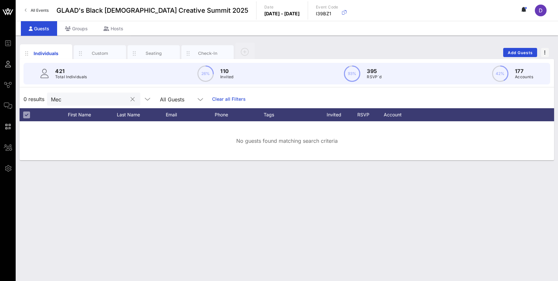
click at [64, 103] on input "Mec" at bounding box center [89, 99] width 76 height 8
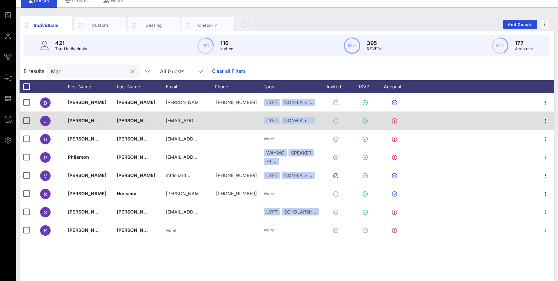
scroll to position [29, 0]
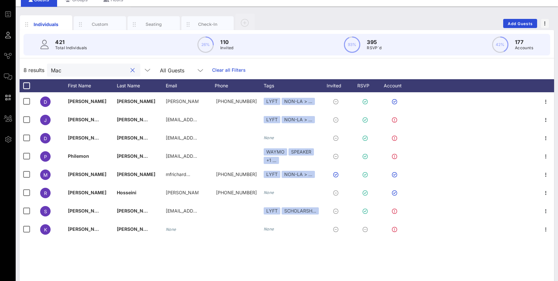
click at [69, 70] on input "Mac" at bounding box center [89, 70] width 76 height 8
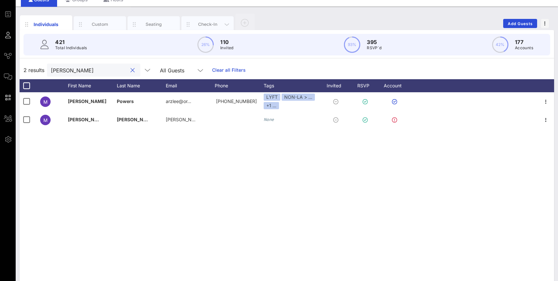
type input "[PERSON_NAME]"
click at [205, 25] on div "Check-In" at bounding box center [207, 24] width 29 height 6
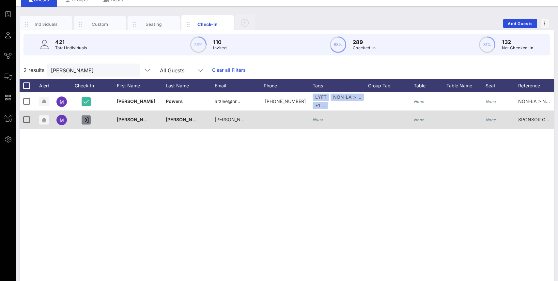
click at [85, 120] on icon "button" at bounding box center [86, 120] width 6 height 6
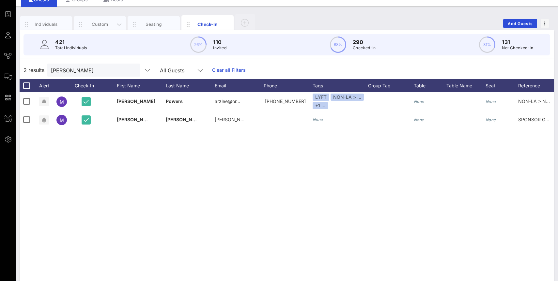
click at [86, 21] on div "Custom" at bounding box center [100, 24] width 52 height 16
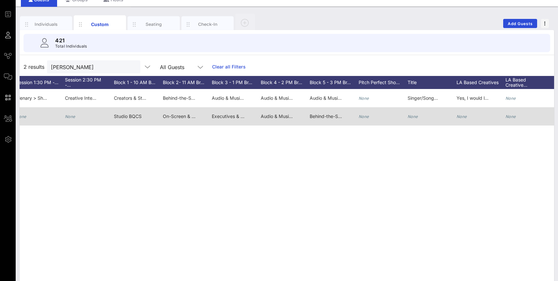
scroll to position [0, 677]
click at [322, 116] on span "Behind-the-Scenes Visionaries > Face Value: The Art of the Day-to-Night Transfo…" at bounding box center [441, 117] width 266 height 6
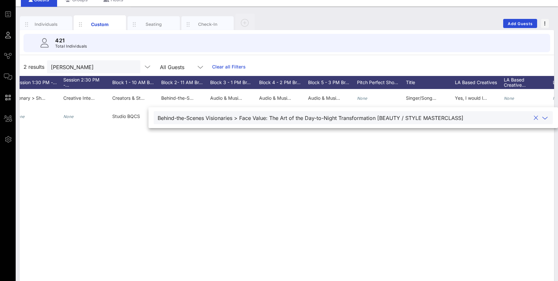
click at [100, 178] on div "M Malik Powers ARZLEE arzlee@orngstndrd.com 9108495549 He/Him None None None No…" at bounding box center [287, 187] width 534 height 196
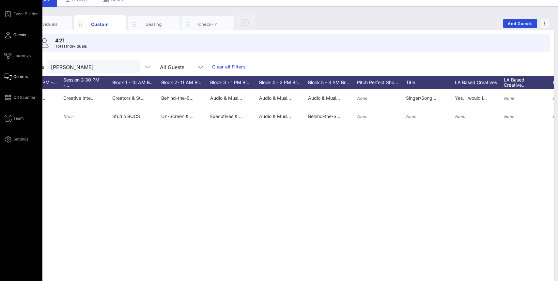
click at [17, 76] on span "Comms" at bounding box center [20, 77] width 14 height 6
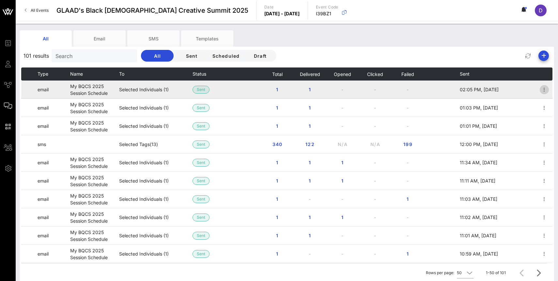
click at [512, 90] on span "button" at bounding box center [544, 90] width 9 height 8
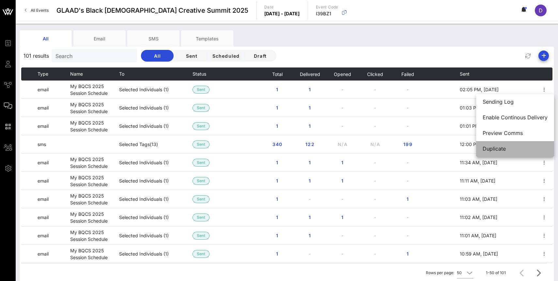
click at [505, 148] on div "Duplicate" at bounding box center [515, 149] width 65 height 6
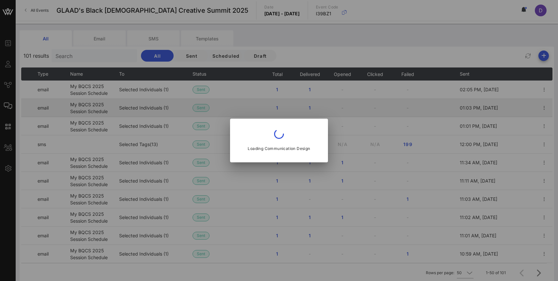
type input "[EMAIL_ADDRESS][DOMAIN_NAME]"
type input "My BQCS 2025 Session Schedule"
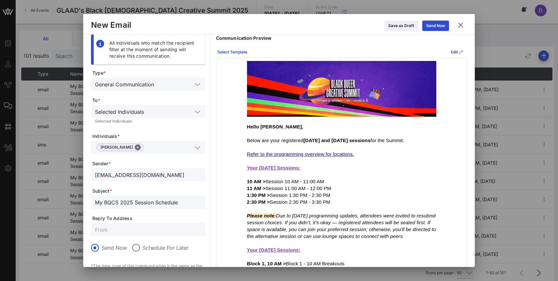
click at [144, 112] on div "Selected Individuals" at bounding box center [143, 111] width 97 height 8
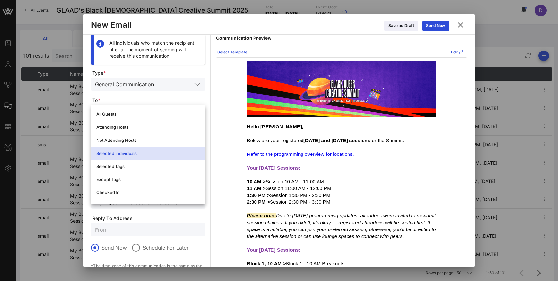
click at [182, 71] on span "Type *" at bounding box center [148, 73] width 113 height 7
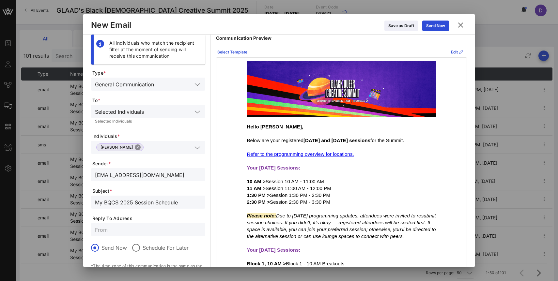
click at [135, 150] on button "Close" at bounding box center [138, 148] width 6 height 6
click at [138, 147] on input "text" at bounding box center [143, 147] width 97 height 8
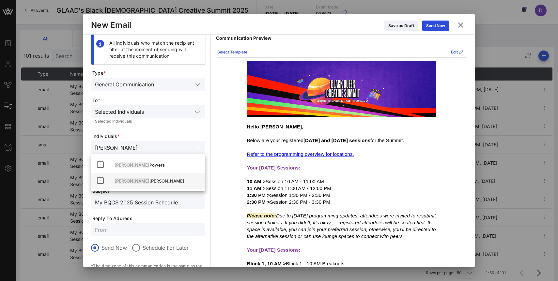
click at [150, 187] on div "Malik Mcintyre" at bounding box center [148, 181] width 114 height 16
type input "[PERSON_NAME]"
click at [175, 138] on span "Individuals *" at bounding box center [148, 136] width 113 height 7
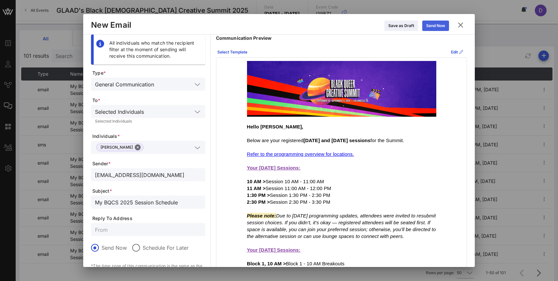
click at [437, 27] on div "Send Now" at bounding box center [435, 26] width 19 height 7
